Goal: Task Accomplishment & Management: Manage account settings

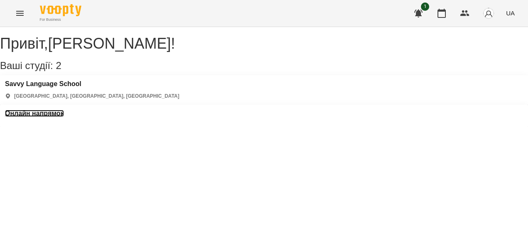
click at [64, 110] on h3 "Онлайн напрямок" at bounding box center [34, 113] width 59 height 7
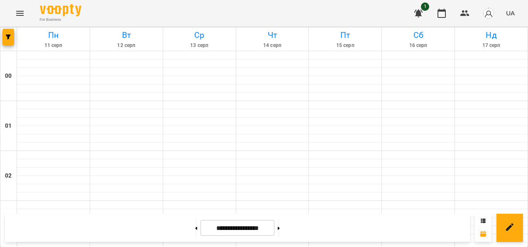
scroll to position [797, 0]
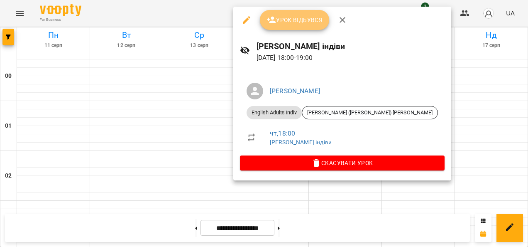
click at [276, 22] on span "Урок відбувся" at bounding box center [295, 20] width 57 height 10
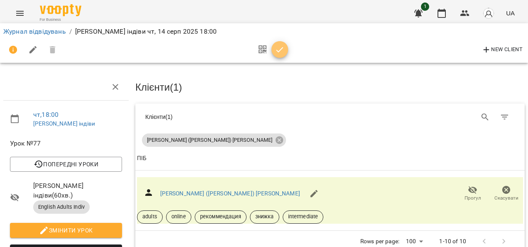
click at [278, 49] on icon "button" at bounding box center [280, 50] width 10 height 10
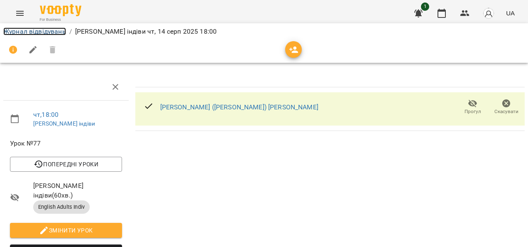
click at [59, 31] on link "Журнал відвідувань" at bounding box center [34, 31] width 63 height 8
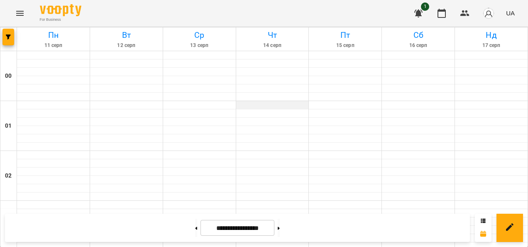
scroll to position [467, 0]
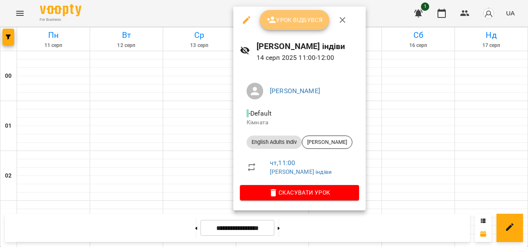
click at [278, 28] on button "Урок відбувся" at bounding box center [295, 20] width 70 height 20
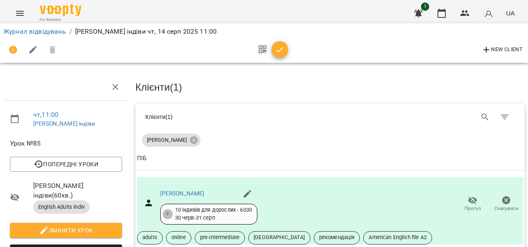
click at [280, 52] on icon "button" at bounding box center [280, 50] width 10 height 10
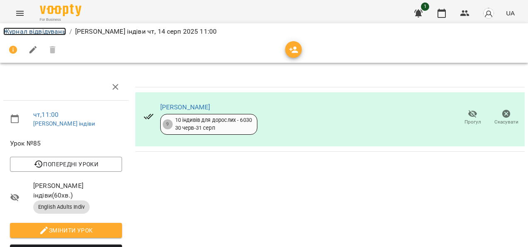
click at [54, 32] on link "Журнал відвідувань" at bounding box center [34, 31] width 63 height 8
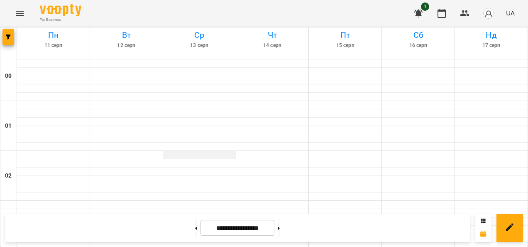
scroll to position [843, 0]
